Goal: Information Seeking & Learning: Find specific fact

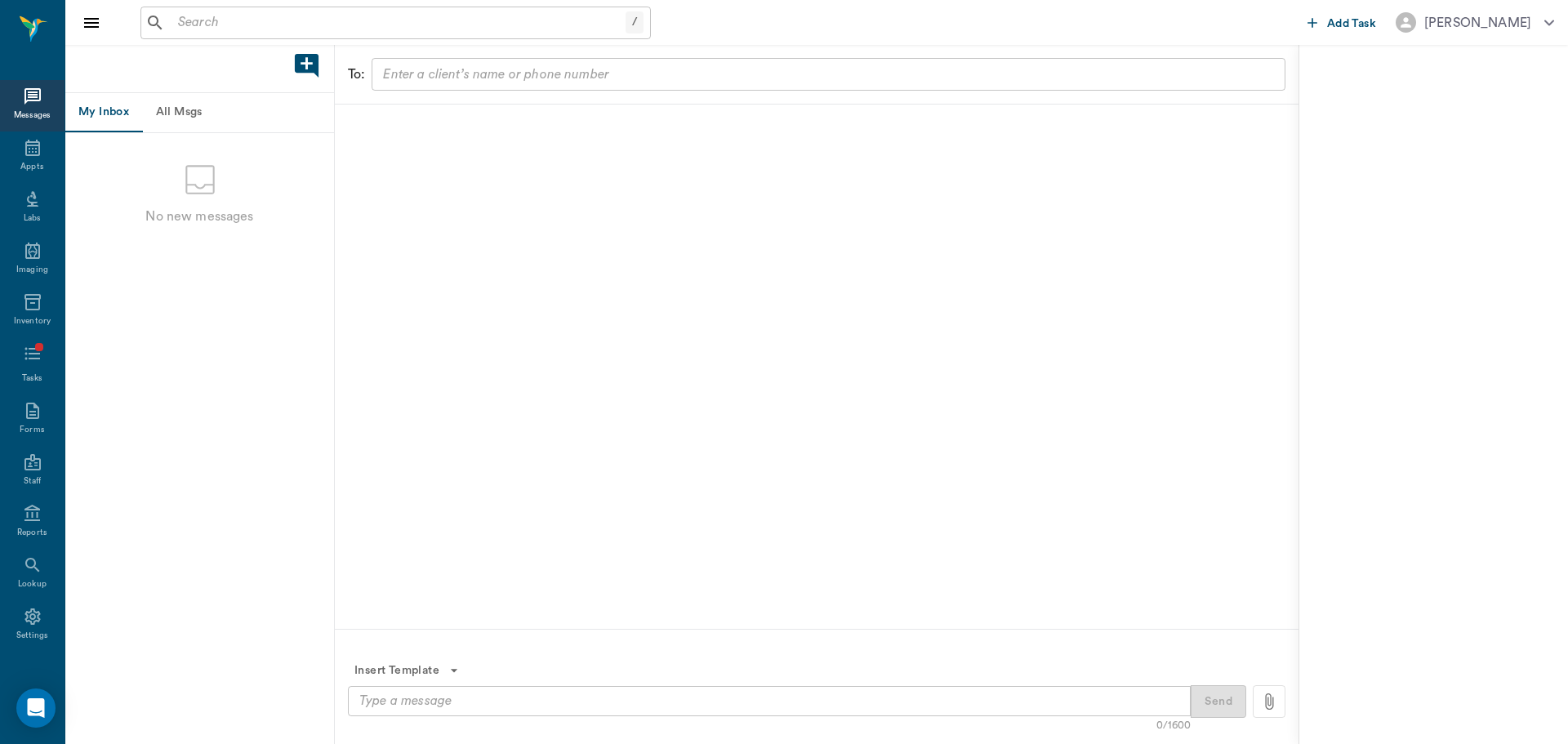
click at [235, 17] on input "text" at bounding box center [398, 23] width 454 height 23
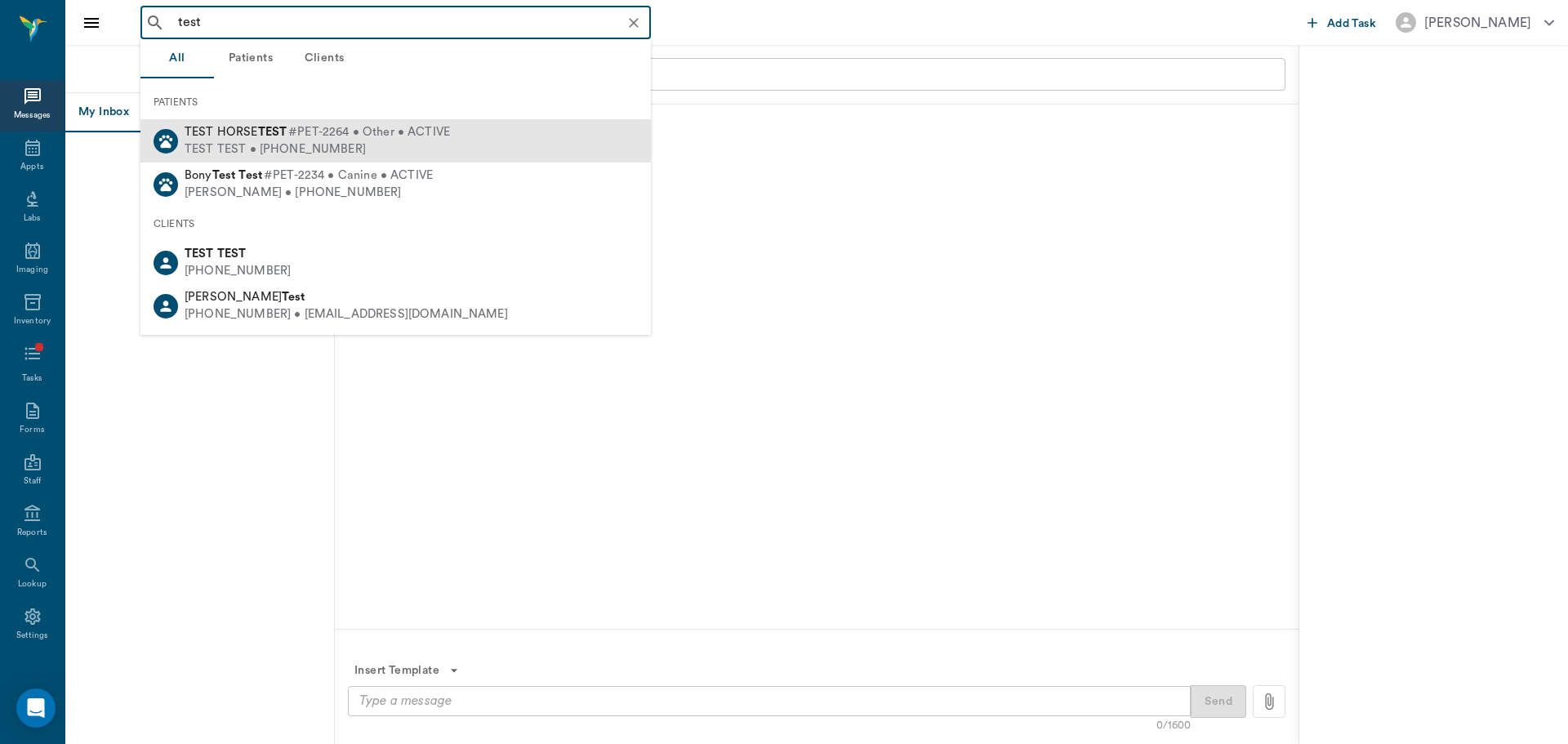
click at [348, 149] on div "TEST TEST • [PHONE_NUMBER]" at bounding box center [317, 149] width 265 height 17
type input "test"
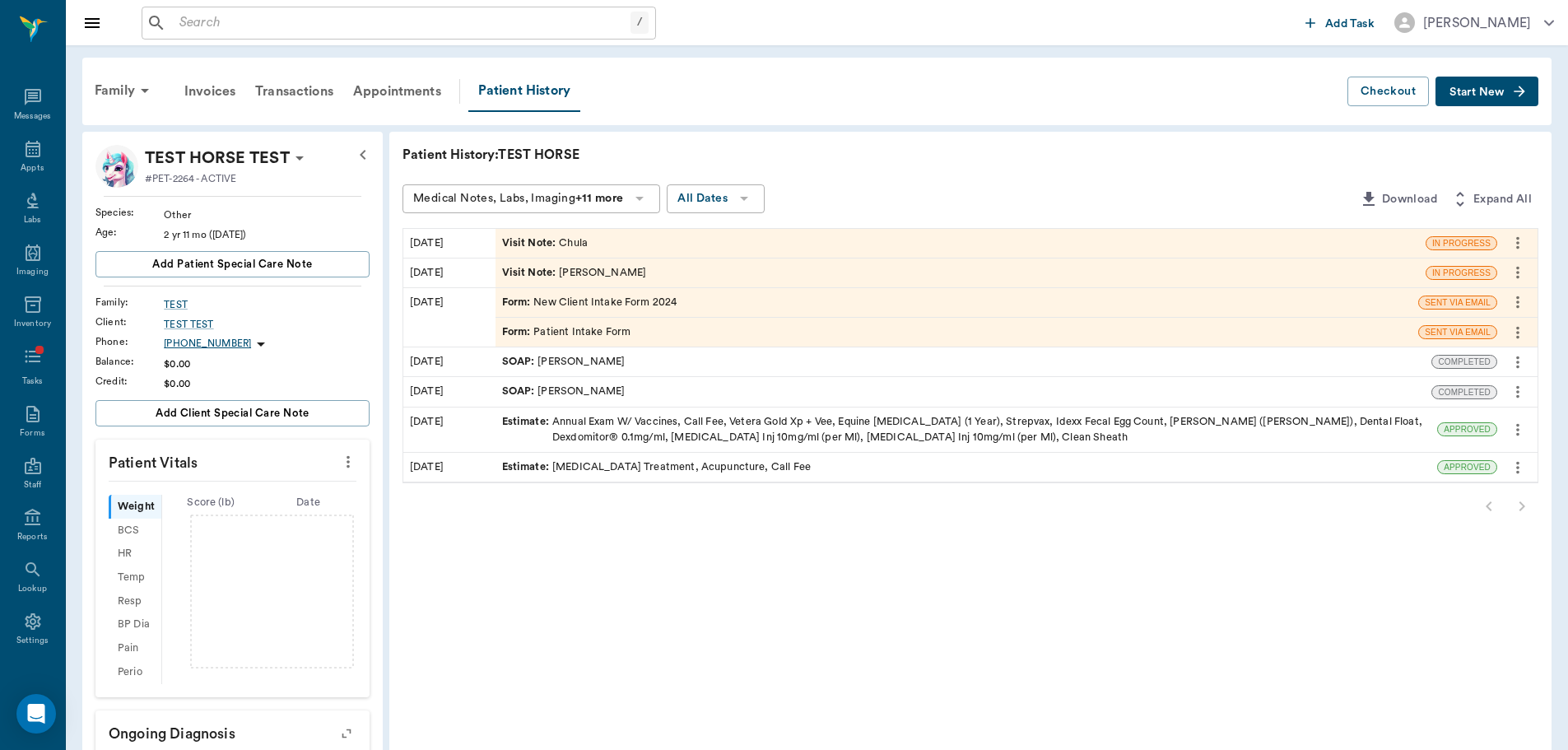
click at [575, 237] on div "Visit Note : Chula" at bounding box center [544, 243] width 85 height 16
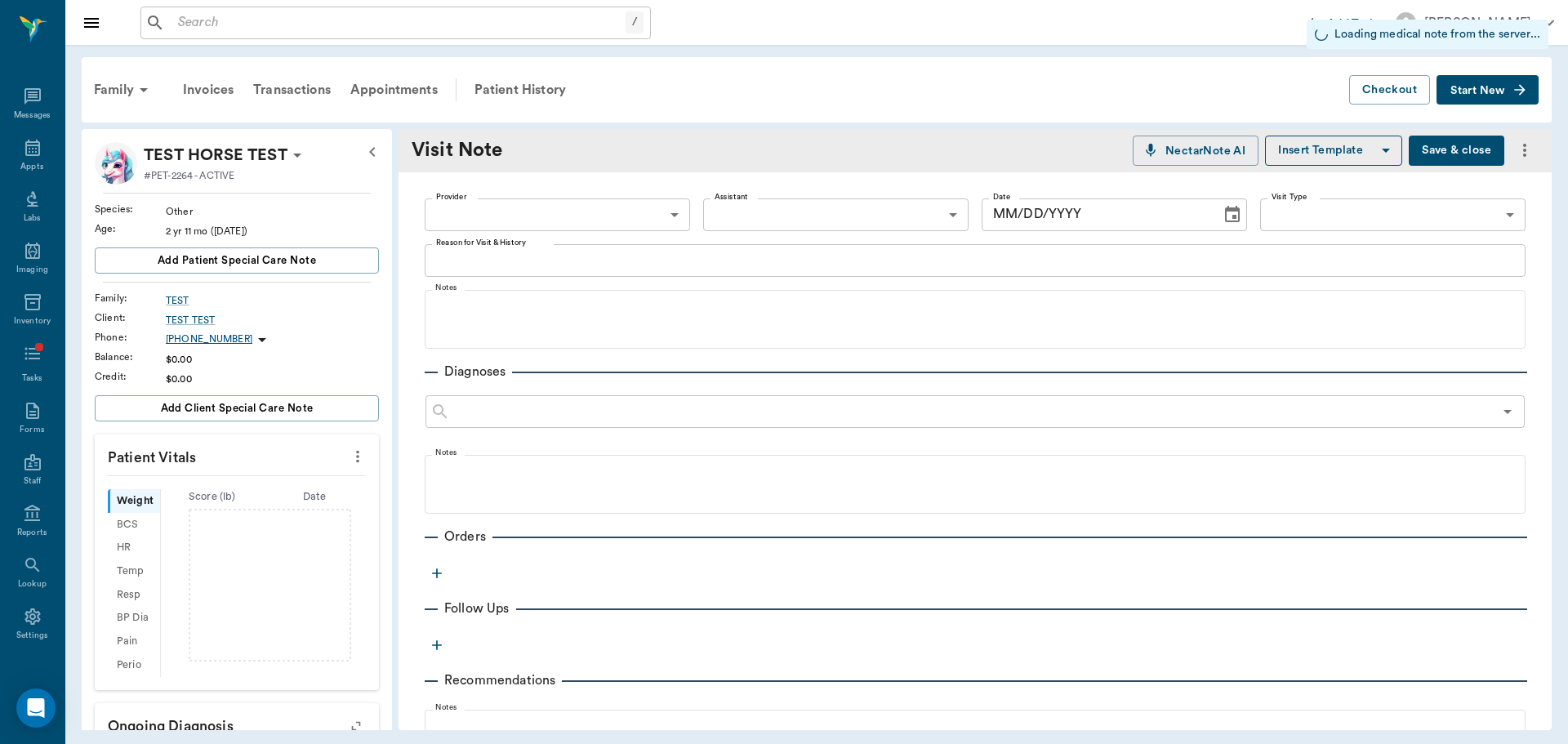
type input "[DATE]"
type textarea "Chula"
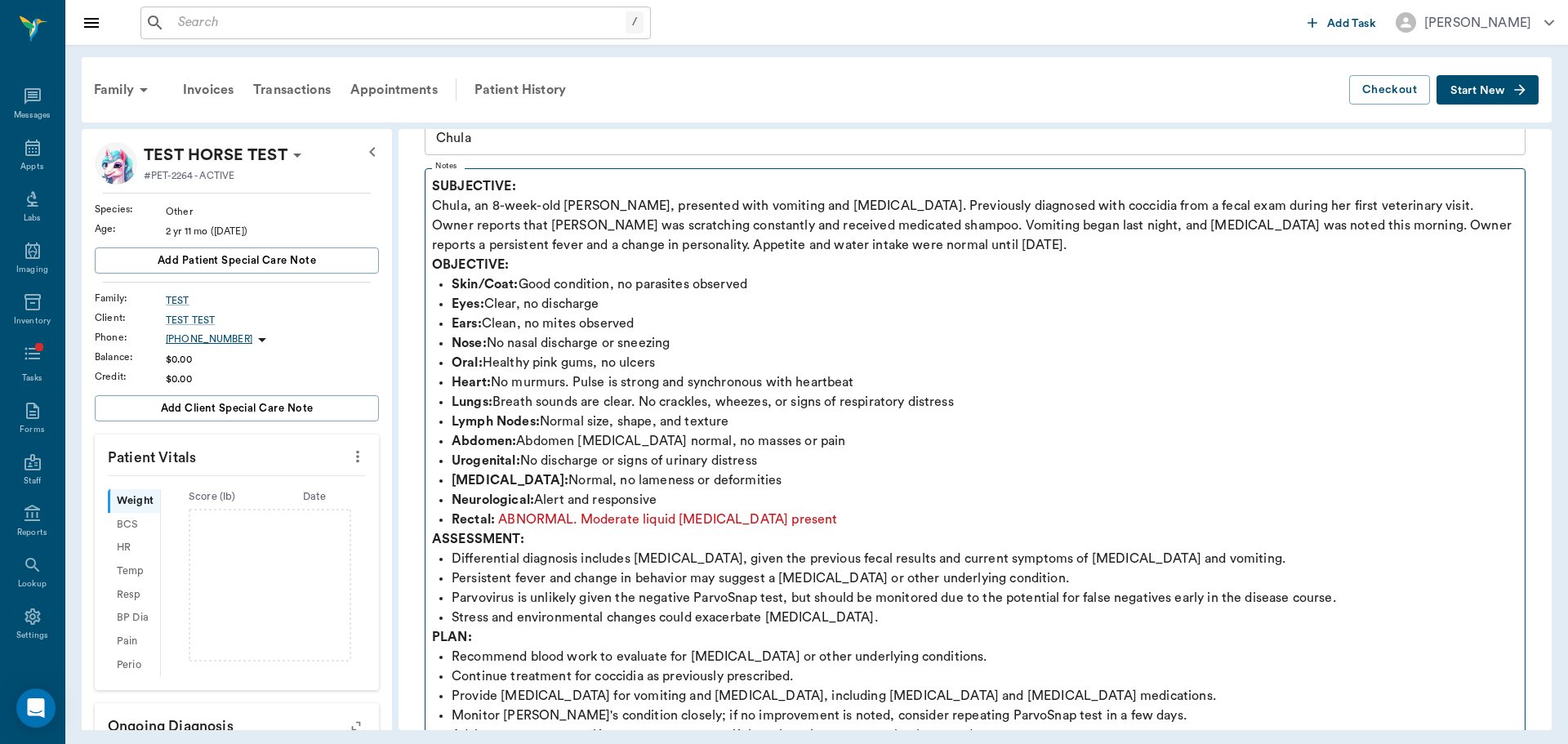
drag, startPoint x: 431, startPoint y: 302, endPoint x: 749, endPoint y: 304, distance: 318.0
click at [749, 304] on fieldset "Notes SUBJECTIVE: Chula, an 8-week-old [PERSON_NAME], presented with vomiting a…" at bounding box center [975, 482] width 1101 height 643
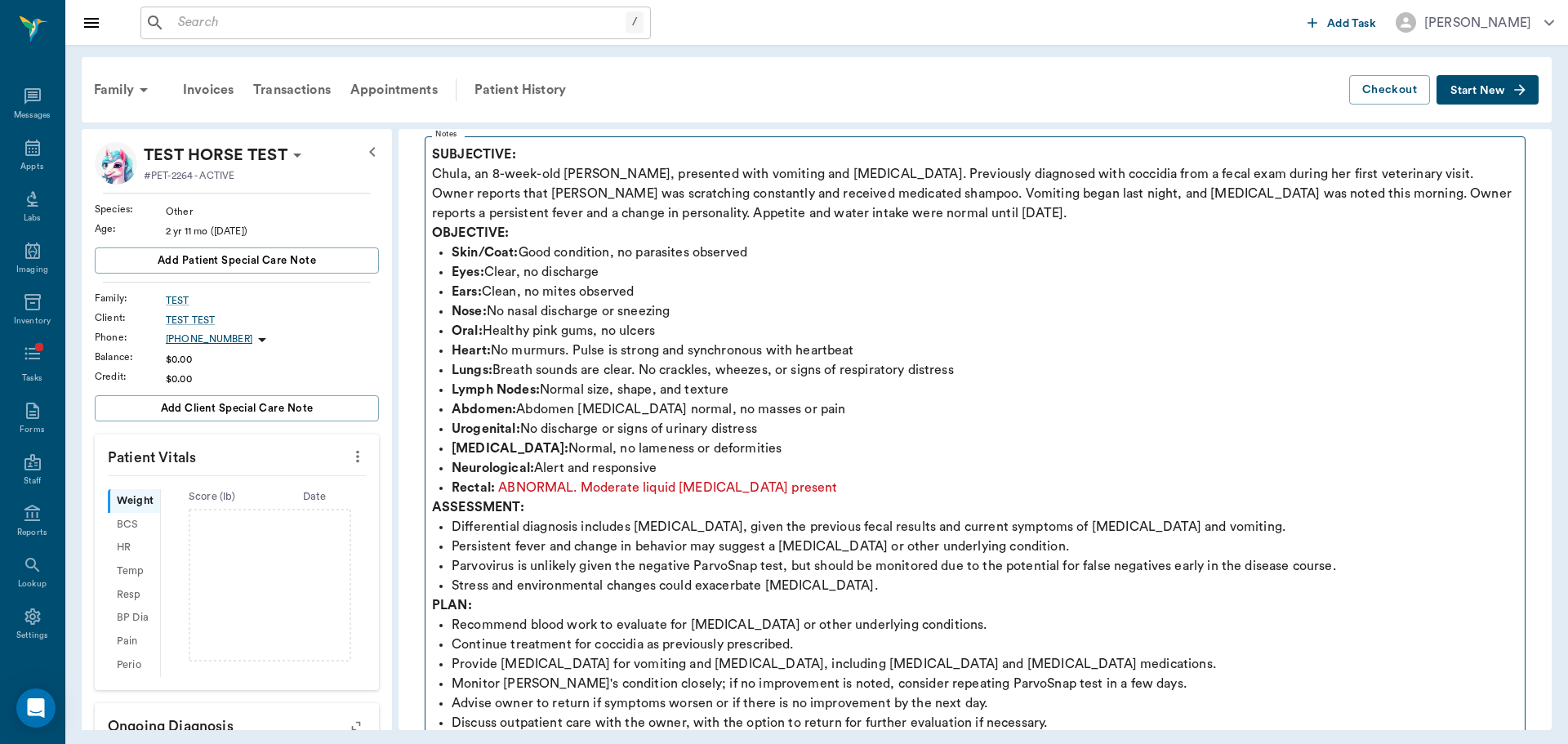
scroll to position [163, 0]
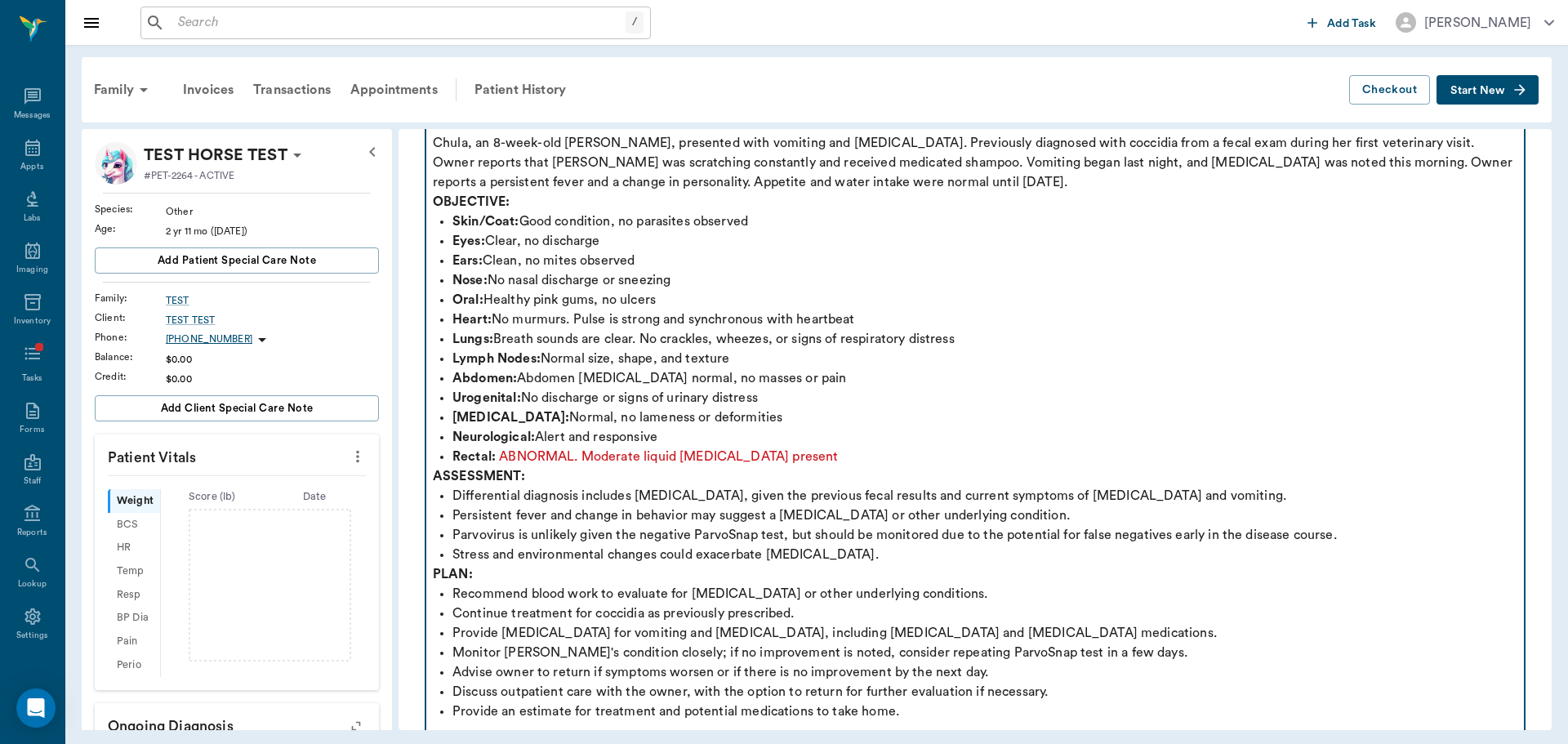
drag, startPoint x: 435, startPoint y: 144, endPoint x: 705, endPoint y: 173, distance: 271.6
click at [705, 173] on div "SUBJECTIVE: Chula, an 8-week-old [PERSON_NAME], presented with vomiting and [ME…" at bounding box center [975, 427] width 1084 height 627
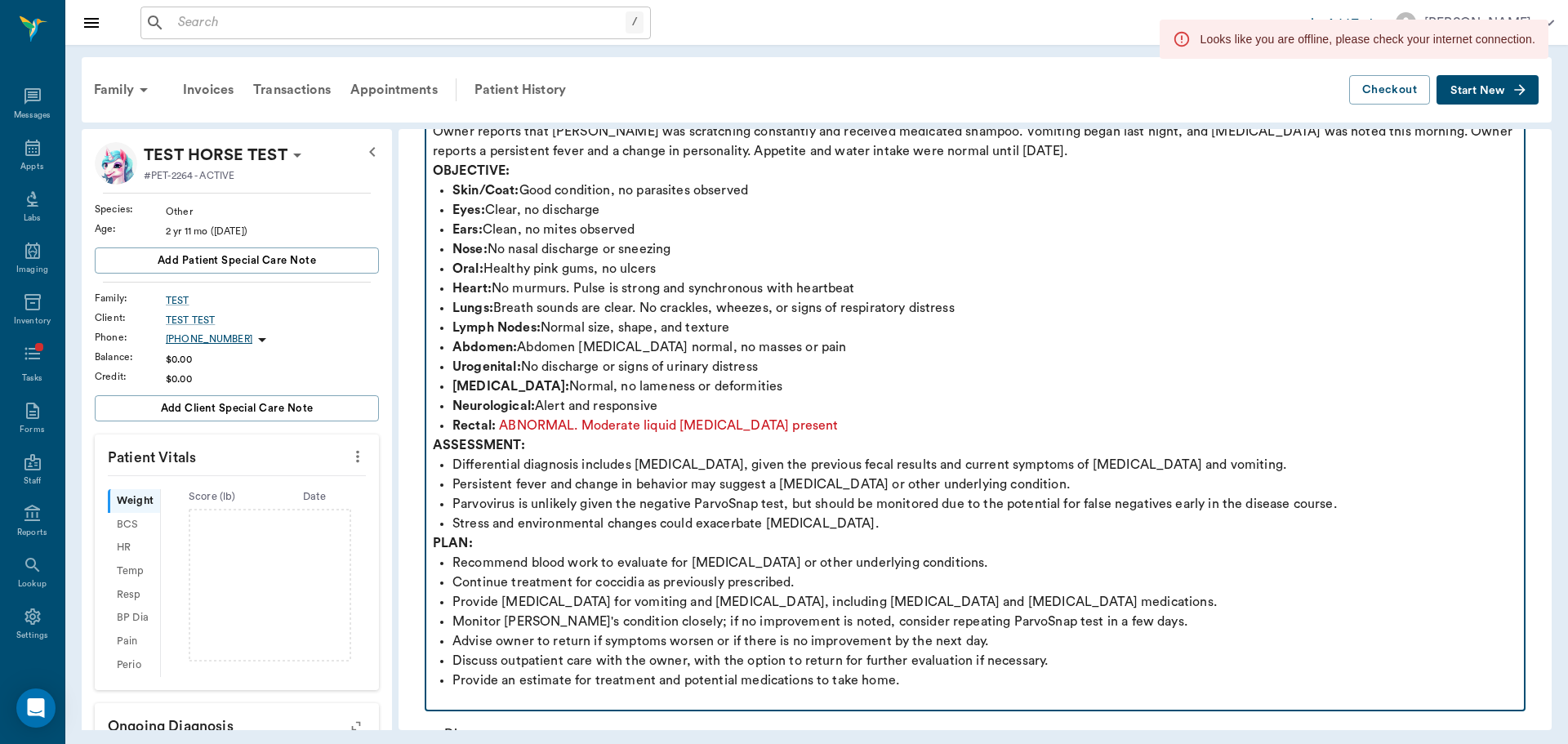
scroll to position [81, 0]
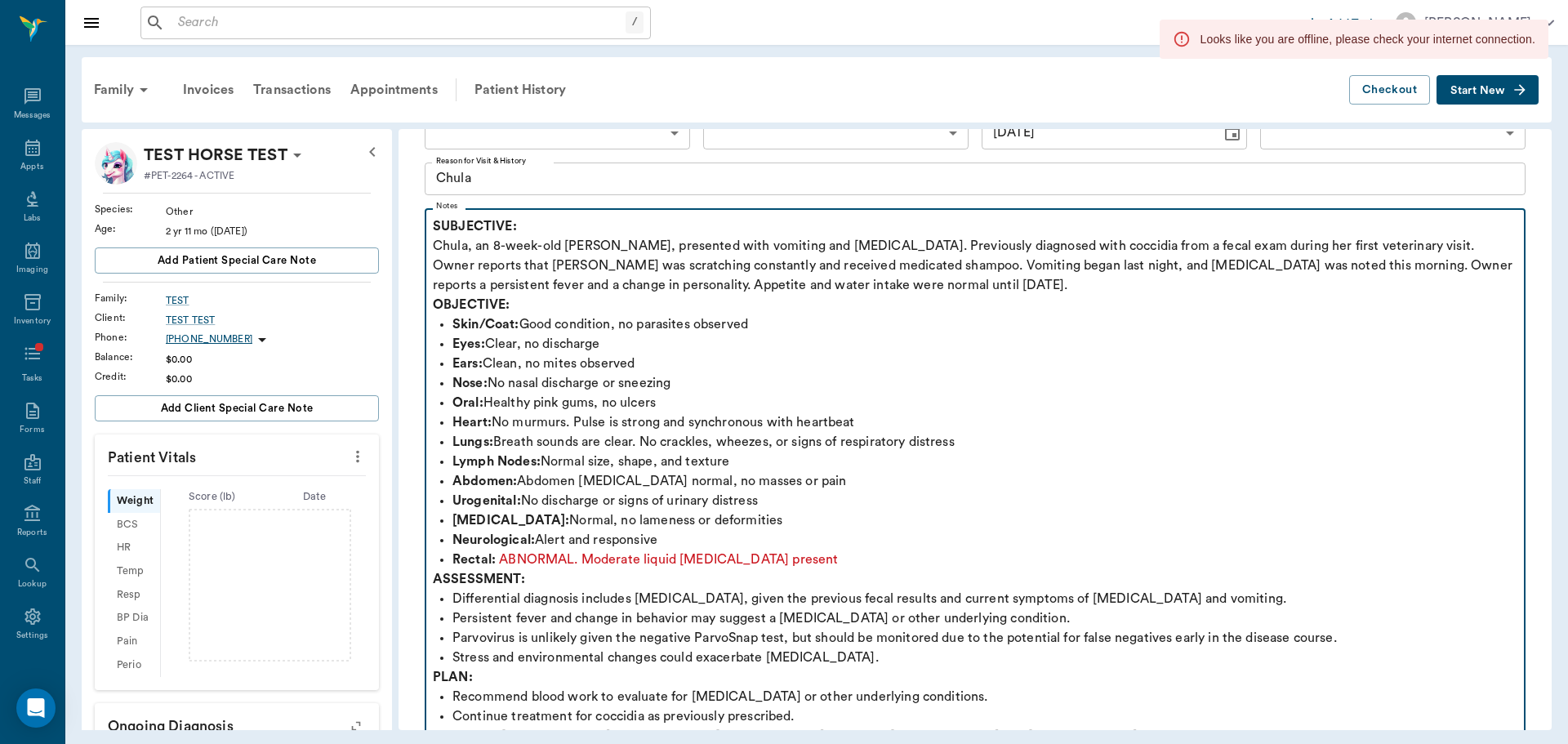
click at [531, 265] on p "SUBJECTIVE: Chula, an 8-week-old [PERSON_NAME], presented with vomiting and [ME…" at bounding box center [975, 255] width 1084 height 78
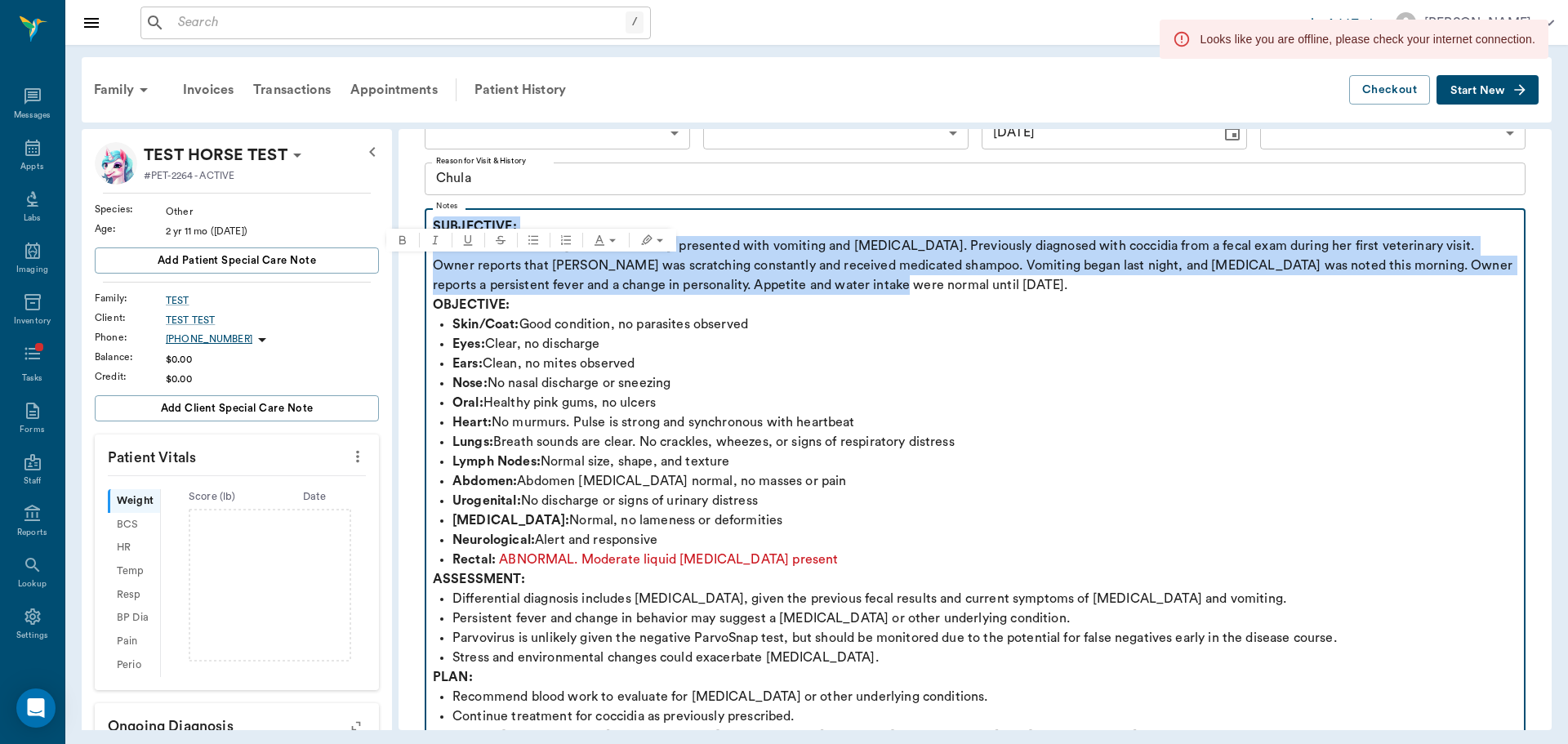
click at [531, 265] on p "SUBJECTIVE: Chula, an 8-week-old [PERSON_NAME], presented with vomiting and [ME…" at bounding box center [975, 255] width 1084 height 78
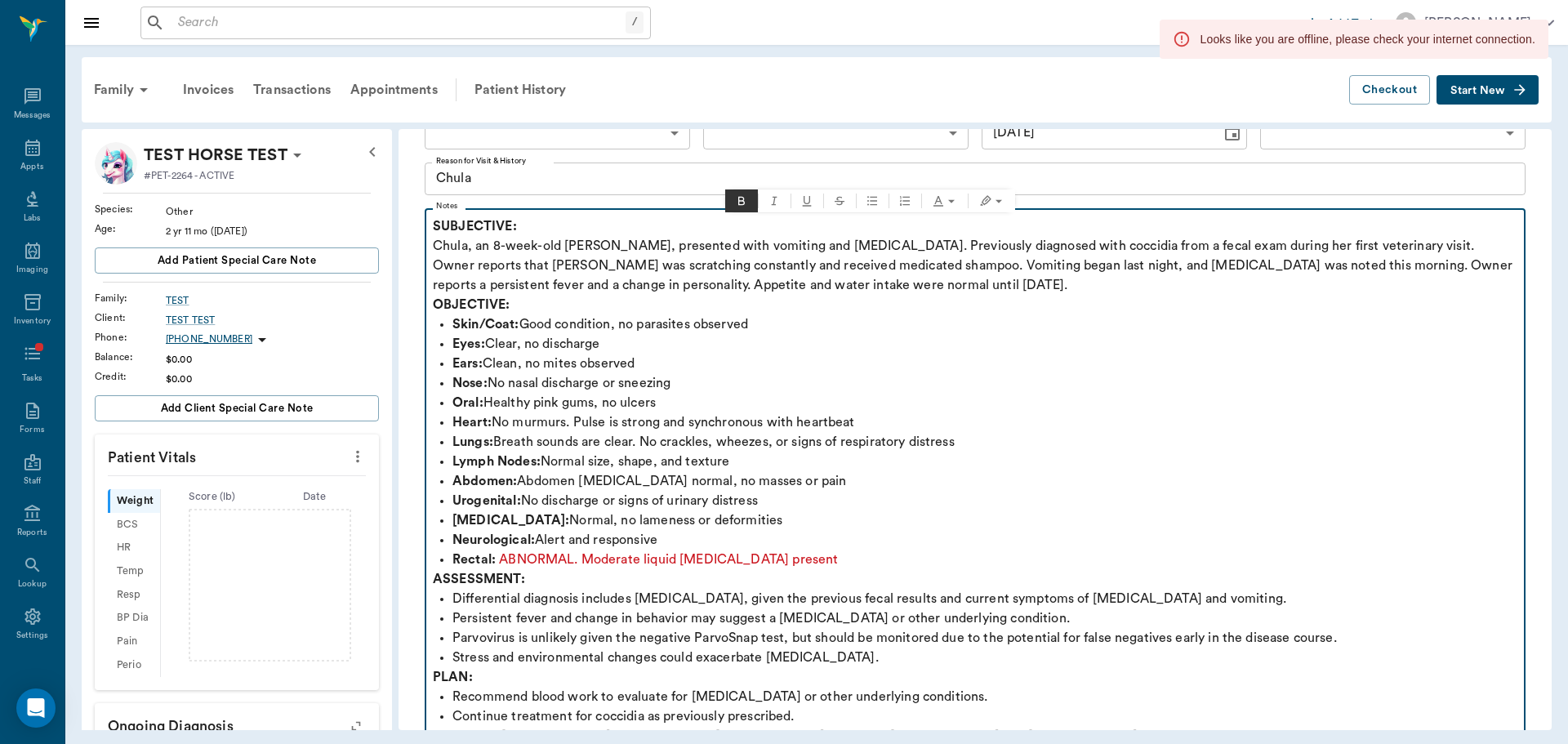
click at [616, 323] on p "Skin/Coat: Good condition, no parasites observed" at bounding box center [985, 324] width 1065 height 20
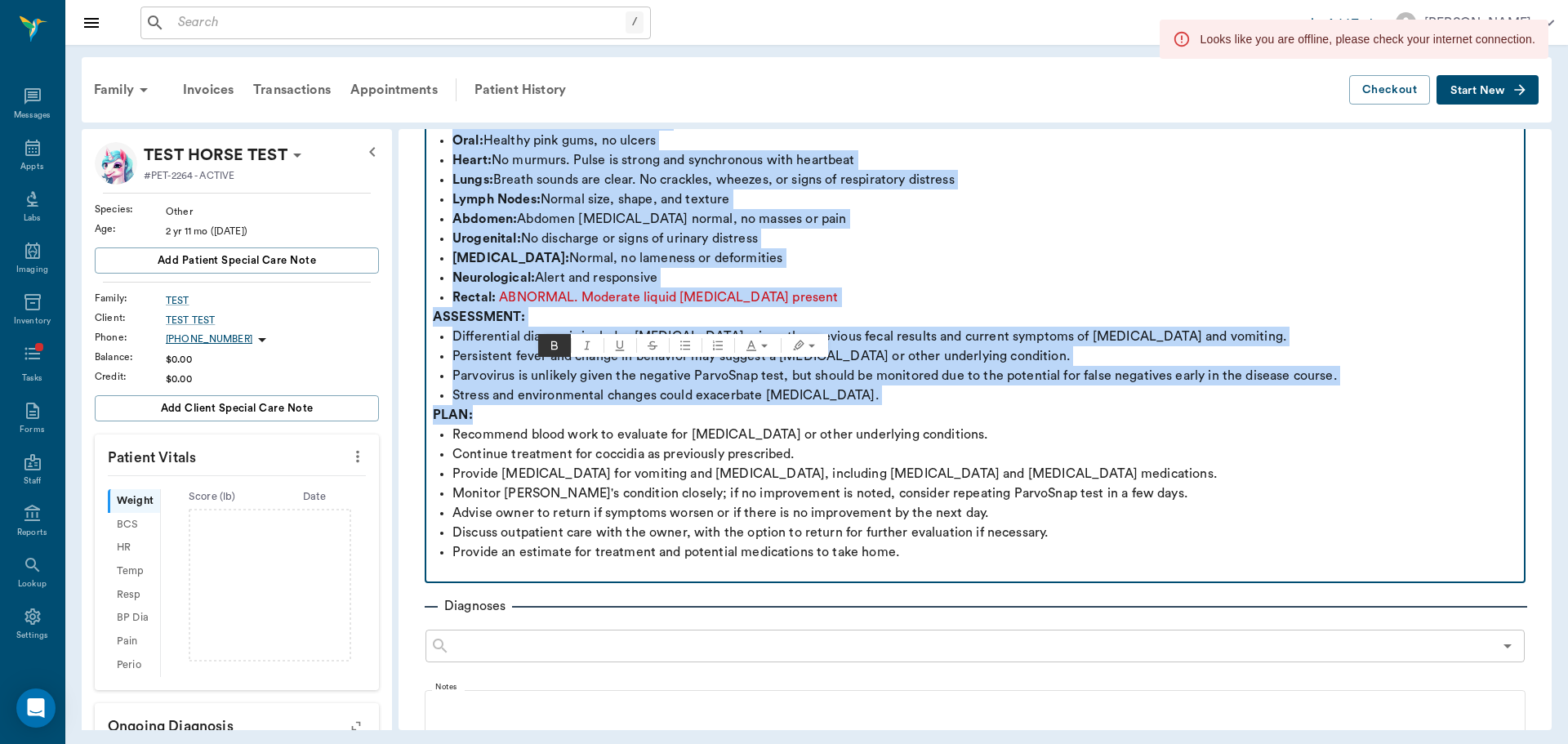
scroll to position [408, 0]
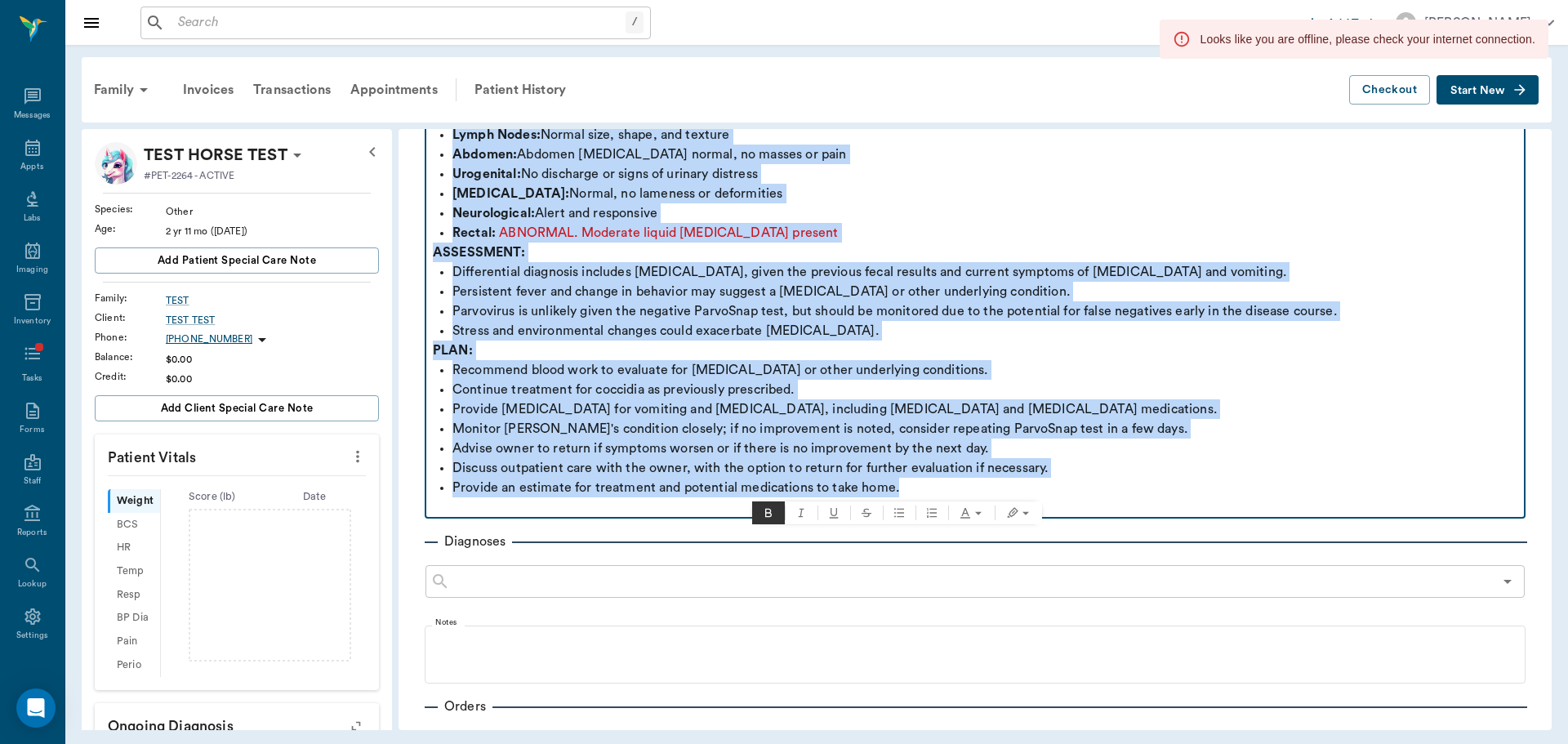
drag, startPoint x: 435, startPoint y: 226, endPoint x: 1168, endPoint y: 483, distance: 776.7
click at [1168, 483] on div "SUBJECTIVE: Chula, an 8-week-old [PERSON_NAME], presented with vomiting and [ME…" at bounding box center [975, 203] width 1084 height 627
copy div "SUBJECTIVE: Chula, an 8-week-old [PERSON_NAME], presented with vomiting and [ME…"
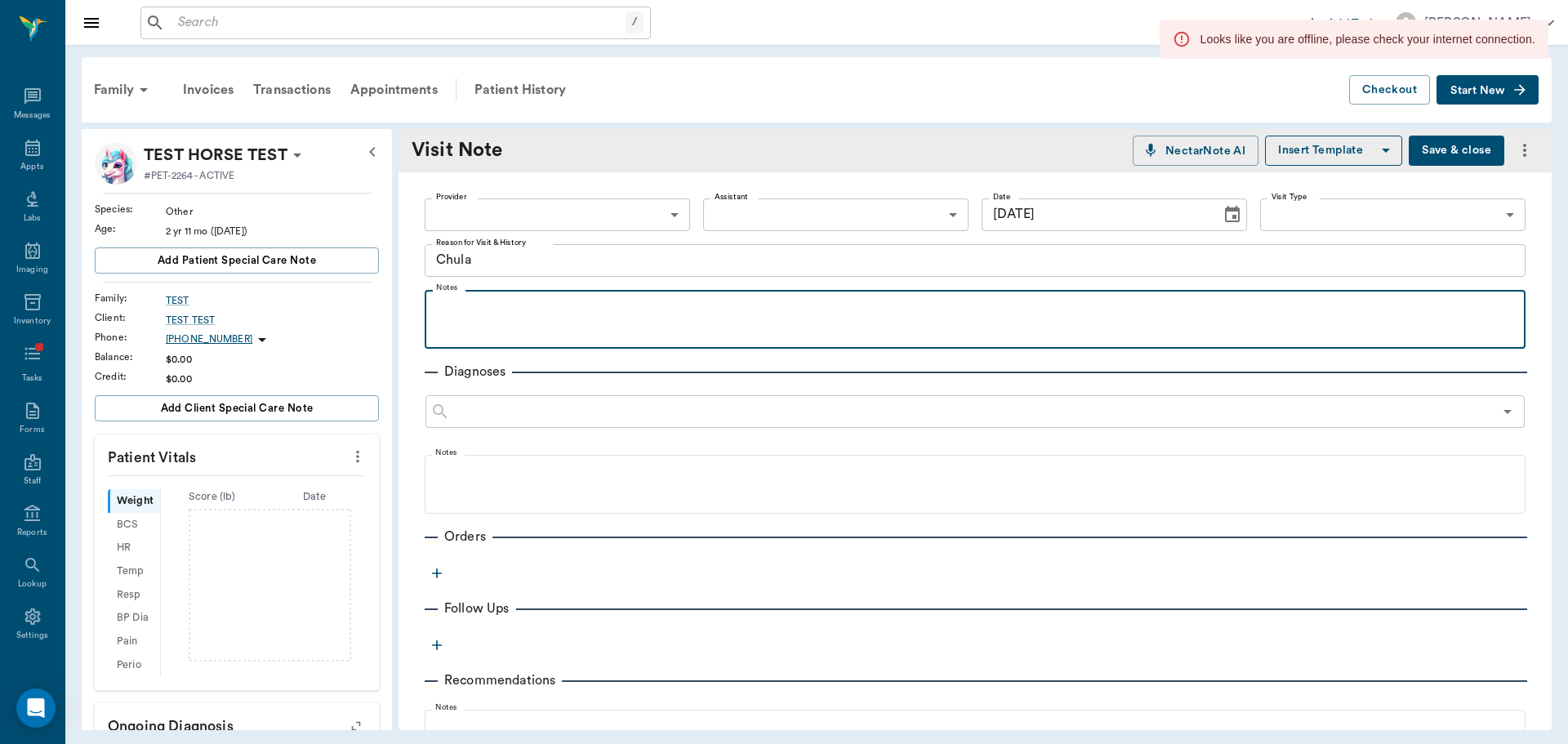
scroll to position [177, 0]
